Goal: Register for event/course

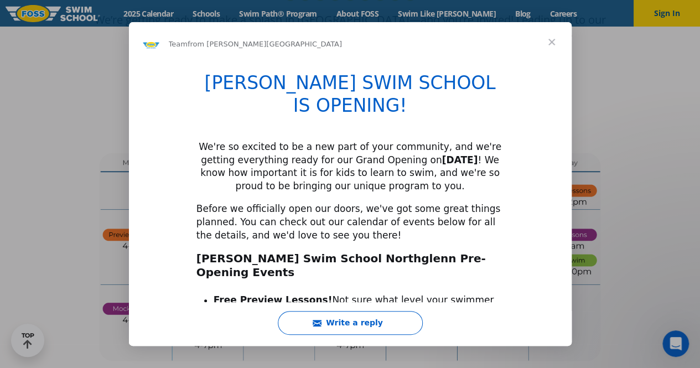
click at [552, 44] on span "Close" at bounding box center [551, 42] width 40 height 40
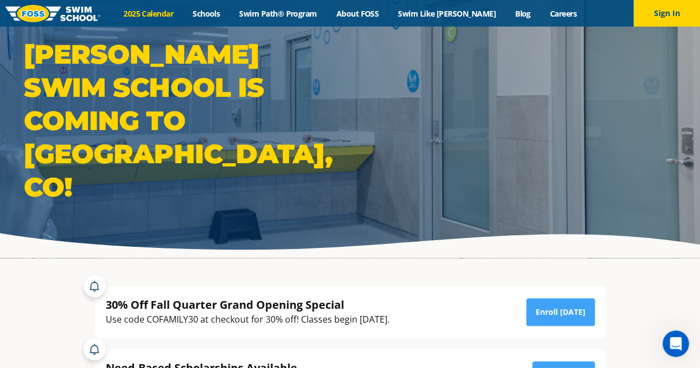
click at [165, 12] on link "2025 Calendar" at bounding box center [148, 13] width 69 height 11
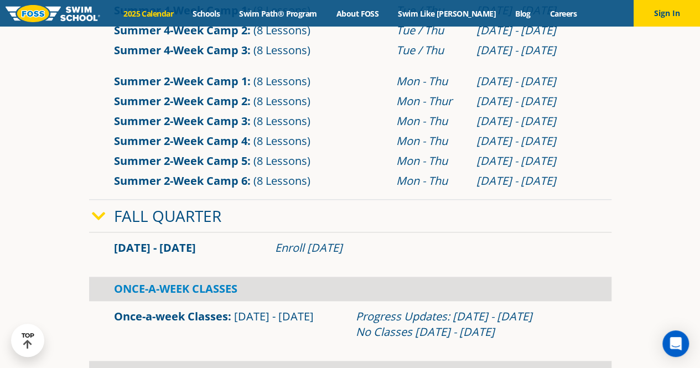
scroll to position [517, 0]
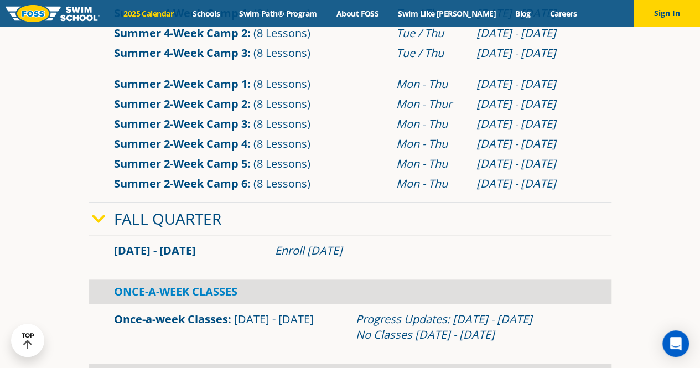
click at [310, 251] on div "Enroll July 29, 2025" at bounding box center [430, 250] width 311 height 15
click at [196, 292] on div "Once-A-Week Classes" at bounding box center [350, 291] width 522 height 24
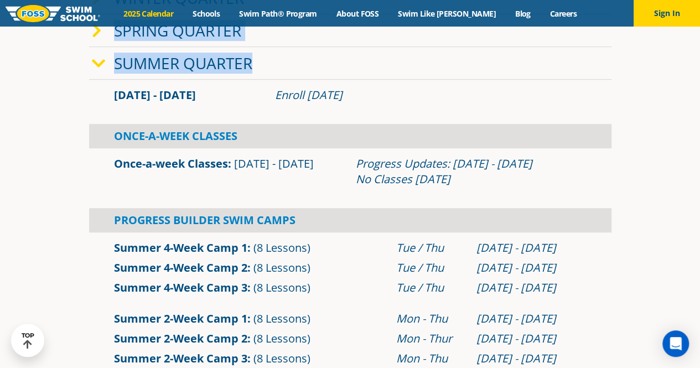
scroll to position [230, 0]
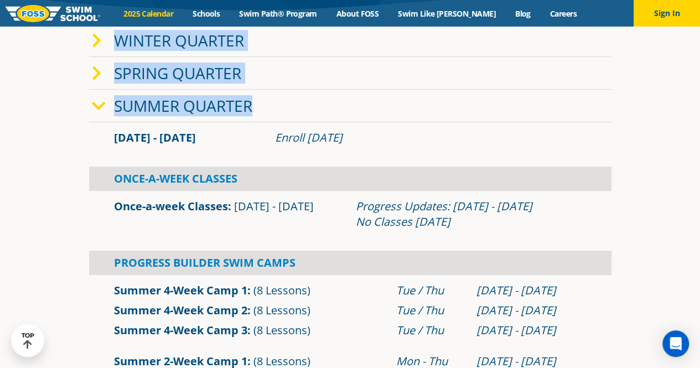
drag, startPoint x: 691, startPoint y: 54, endPoint x: 701, endPoint y: 1, distance: 54.1
